Goal: Find specific page/section: Find specific page/section

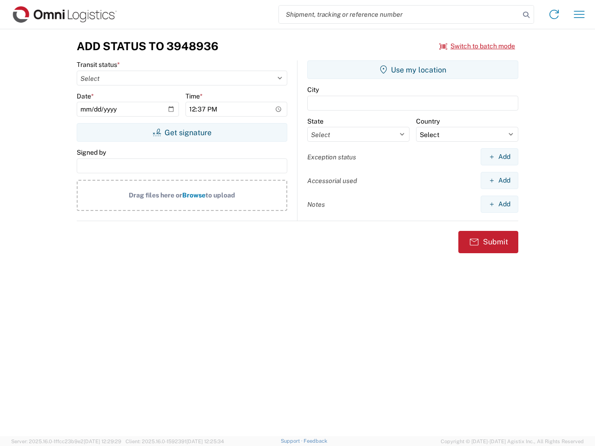
click at [400, 14] on input "search" at bounding box center [399, 15] width 241 height 18
click at [526, 15] on icon at bounding box center [526, 14] width 13 height 13
click at [554, 14] on icon at bounding box center [554, 14] width 15 height 15
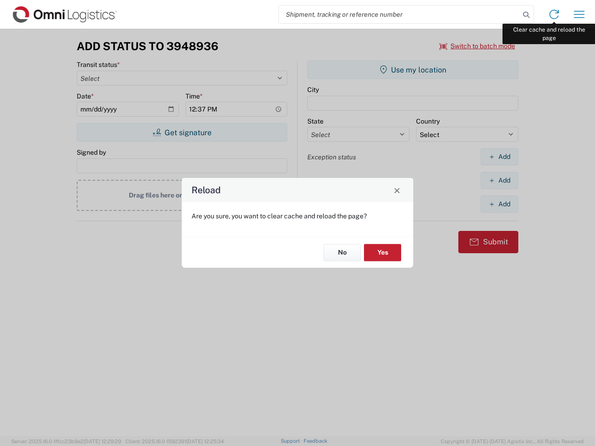
click at [580, 14] on div "Reload Are you sure, you want to clear cache and reload the page? No Yes" at bounding box center [297, 223] width 595 height 446
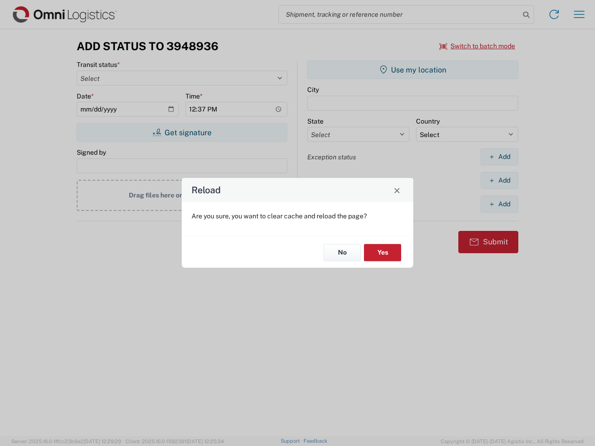
click at [478, 46] on div "Reload Are you sure, you want to clear cache and reload the page? No Yes" at bounding box center [297, 223] width 595 height 446
click at [182, 133] on div "Reload Are you sure, you want to clear cache and reload the page? No Yes" at bounding box center [297, 223] width 595 height 446
click at [413, 70] on div "Reload Are you sure, you want to clear cache and reload the page? No Yes" at bounding box center [297, 223] width 595 height 446
click at [500, 157] on div "Reload Are you sure, you want to clear cache and reload the page? No Yes" at bounding box center [297, 223] width 595 height 446
click at [500, 180] on div "Reload Are you sure, you want to clear cache and reload the page? No Yes" at bounding box center [297, 223] width 595 height 446
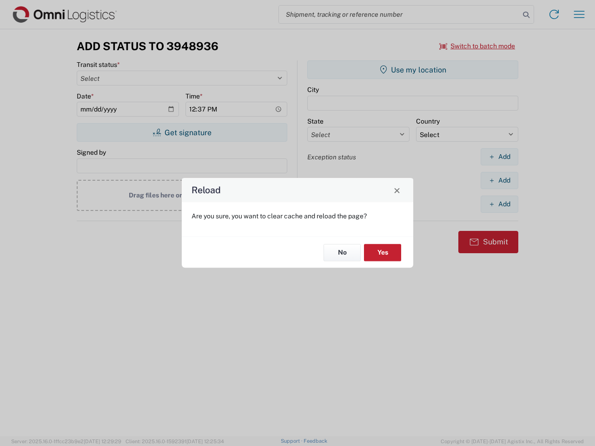
click at [500, 204] on div "Reload Are you sure, you want to clear cache and reload the page? No Yes" at bounding box center [297, 223] width 595 height 446
